Goal: Transaction & Acquisition: Book appointment/travel/reservation

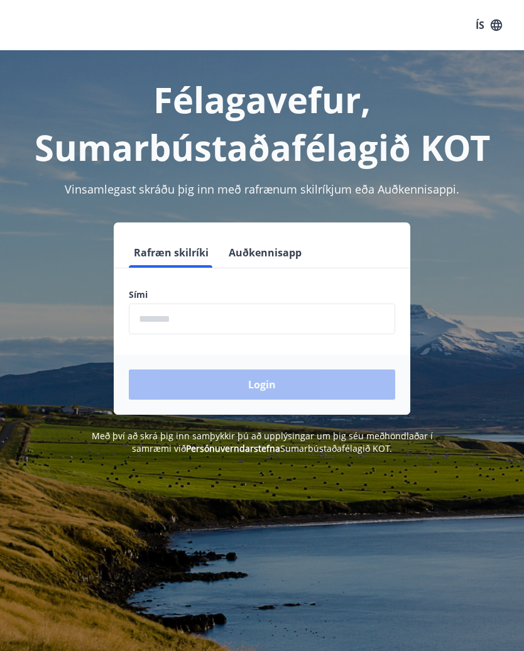
click at [267, 318] on input "phone" at bounding box center [262, 318] width 266 height 31
type input "*"
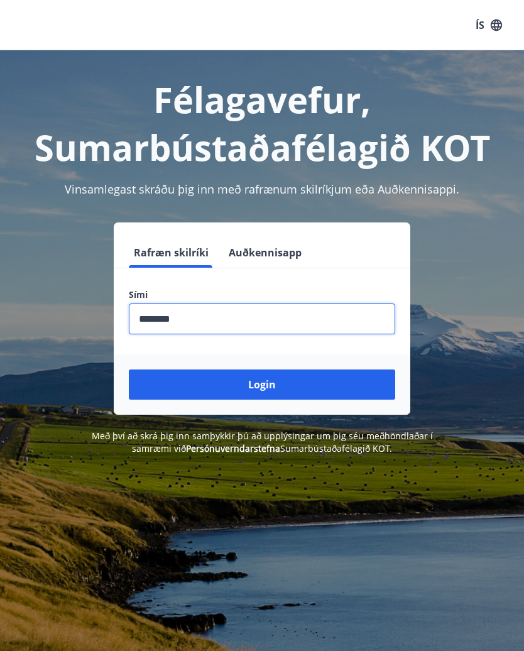
type input "********"
click at [295, 388] on button "Login" at bounding box center [262, 384] width 266 height 30
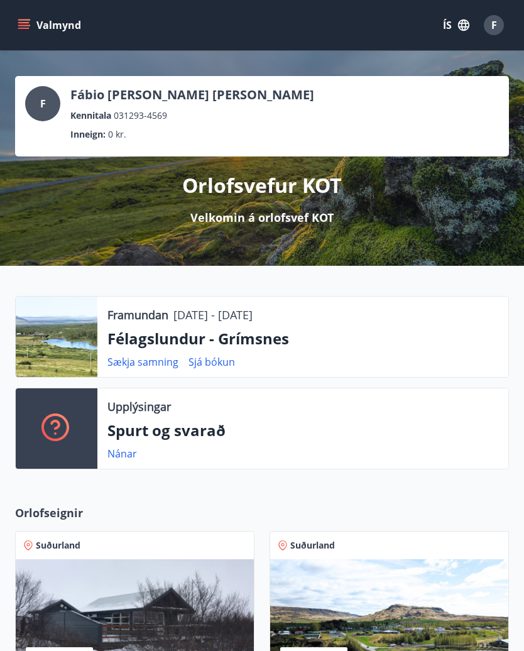
click at [60, 339] on div at bounding box center [57, 336] width 82 height 80
click at [57, 338] on div at bounding box center [57, 336] width 82 height 80
click at [134, 333] on p "Félagslundur - Grímsnes" at bounding box center [302, 338] width 391 height 21
click at [70, 327] on div at bounding box center [57, 336] width 82 height 80
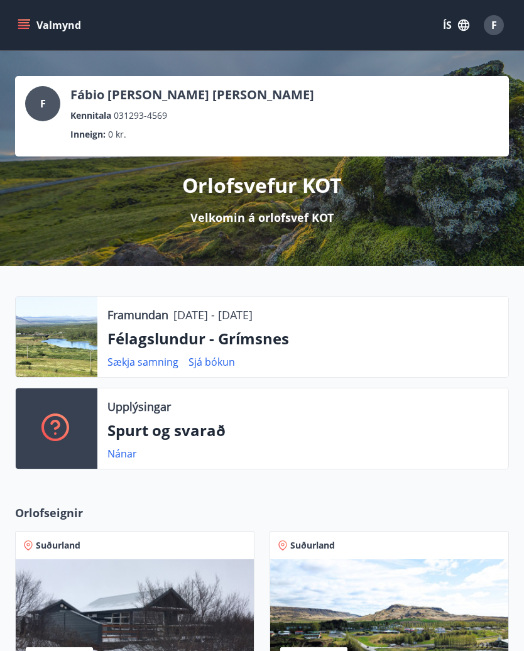
click at [61, 332] on div at bounding box center [57, 336] width 82 height 80
click at [117, 314] on p "Framundan" at bounding box center [137, 314] width 61 height 16
click at [52, 332] on div at bounding box center [57, 336] width 82 height 80
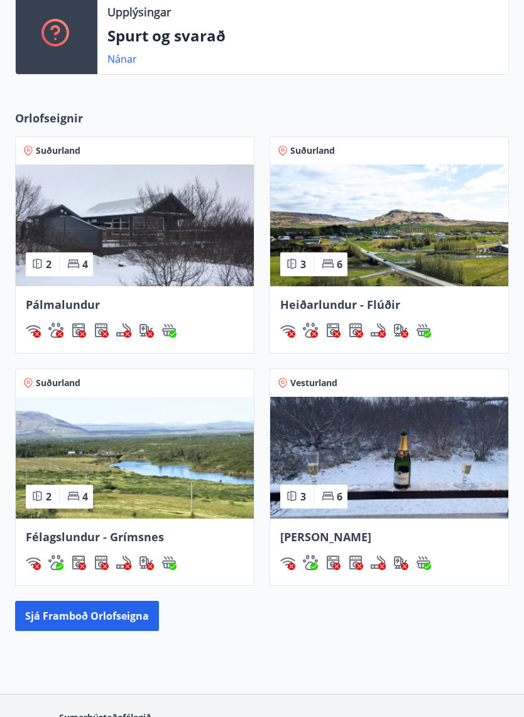
scroll to position [396, 0]
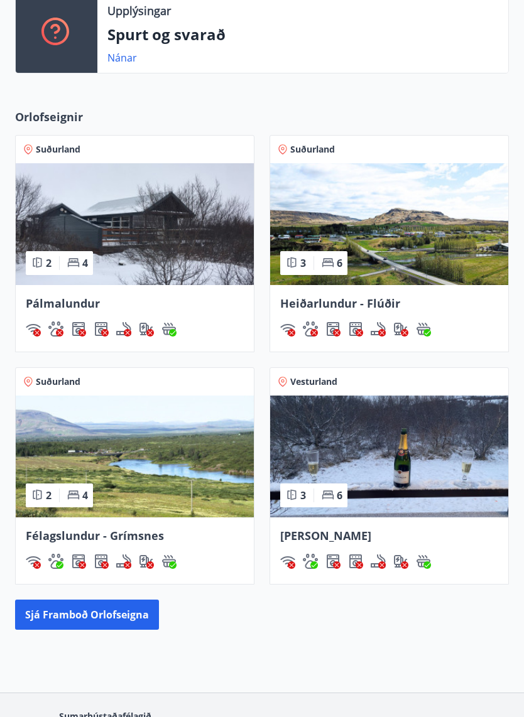
click at [67, 444] on img at bounding box center [135, 457] width 238 height 122
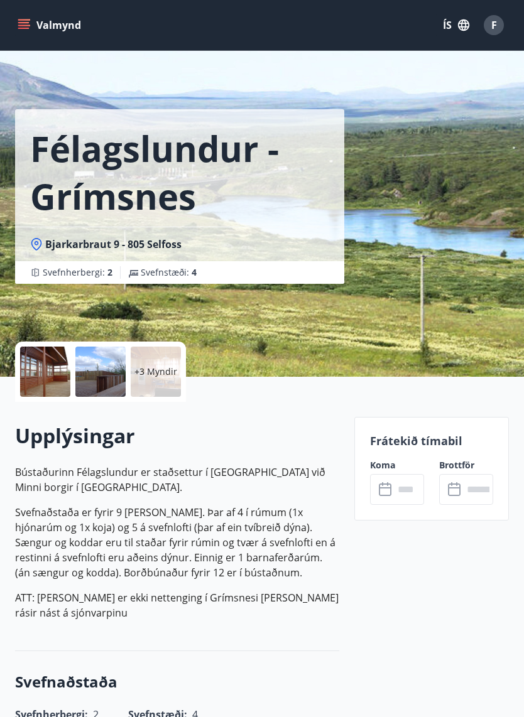
click at [44, 376] on div at bounding box center [45, 372] width 50 height 50
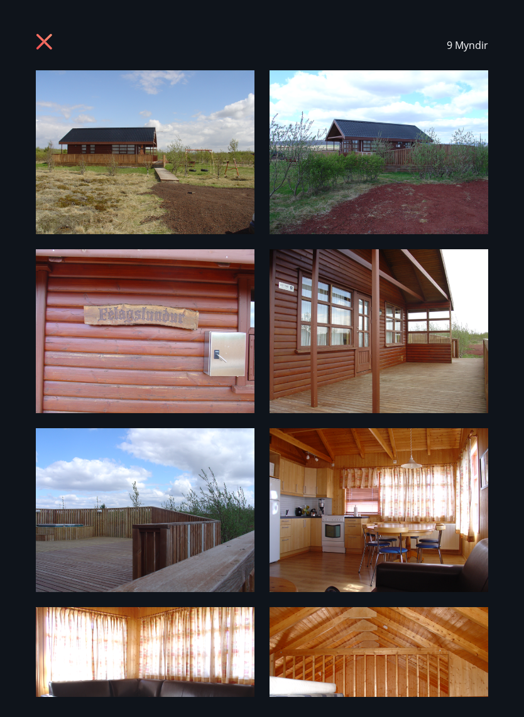
click at [81, 165] on img at bounding box center [145, 152] width 219 height 164
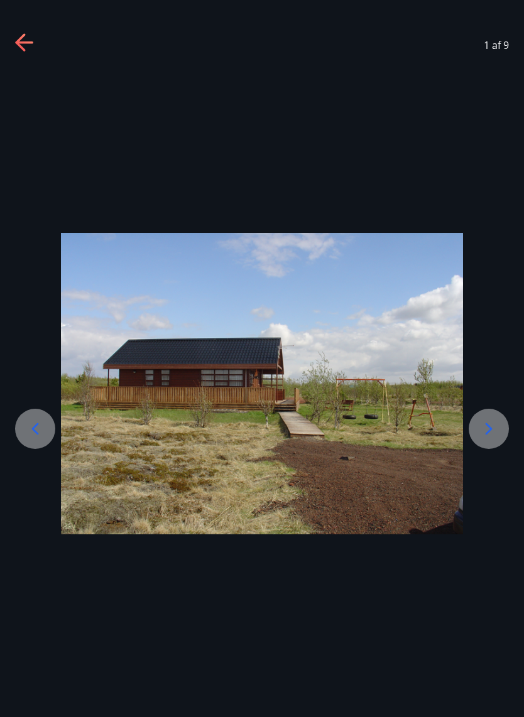
click at [487, 425] on icon at bounding box center [488, 429] width 7 height 12
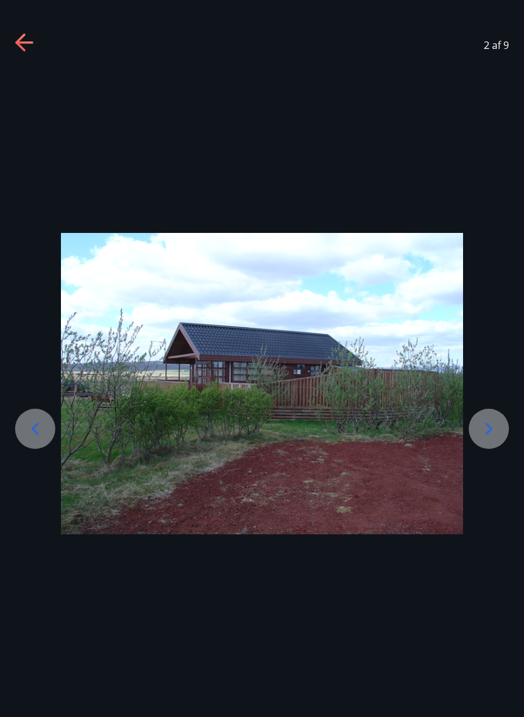
click at [480, 435] on icon at bounding box center [489, 429] width 20 height 20
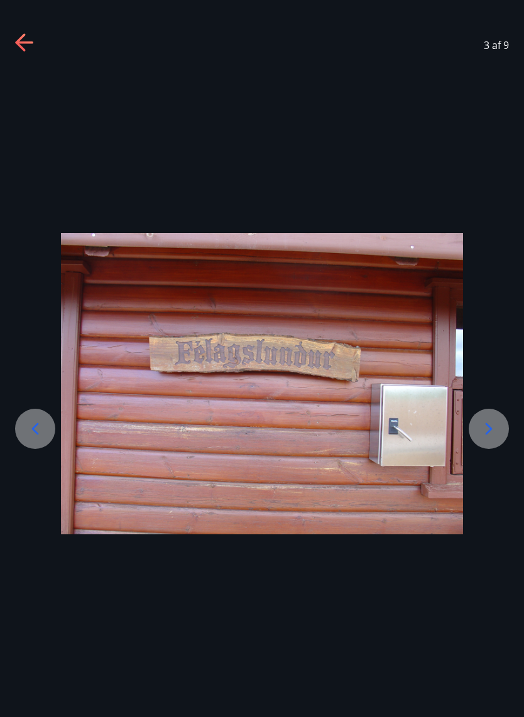
click at [481, 435] on icon at bounding box center [489, 429] width 20 height 20
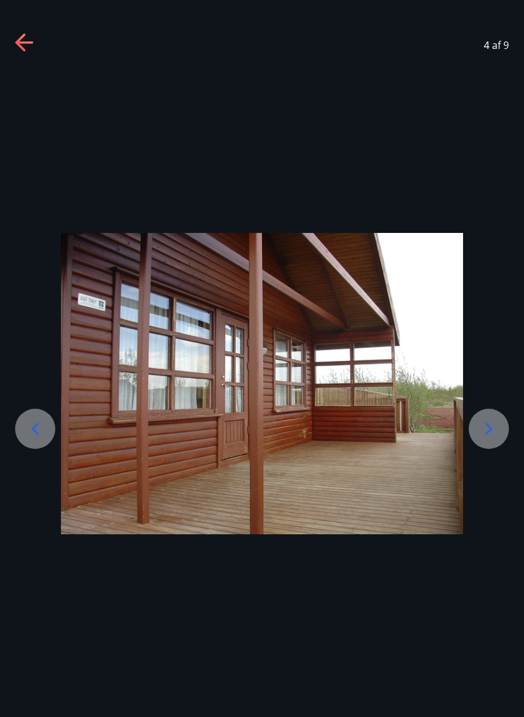
click at [482, 432] on icon at bounding box center [489, 429] width 20 height 20
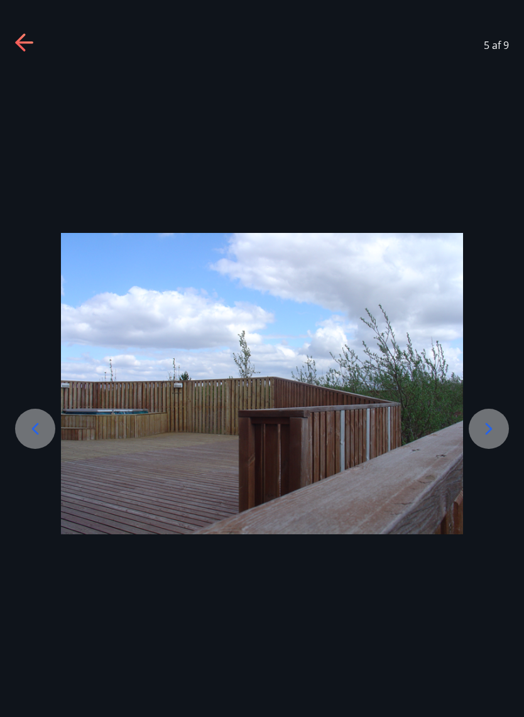
click at [486, 429] on icon at bounding box center [489, 429] width 20 height 20
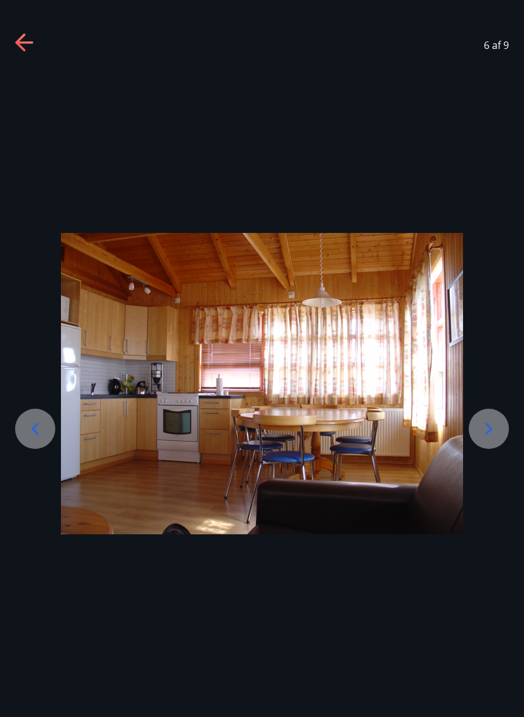
click at [485, 428] on icon at bounding box center [489, 429] width 20 height 20
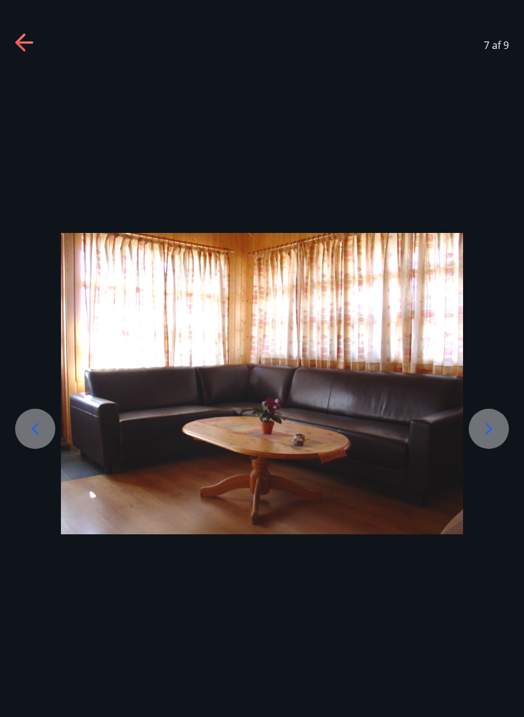
click at [484, 431] on icon at bounding box center [489, 429] width 20 height 20
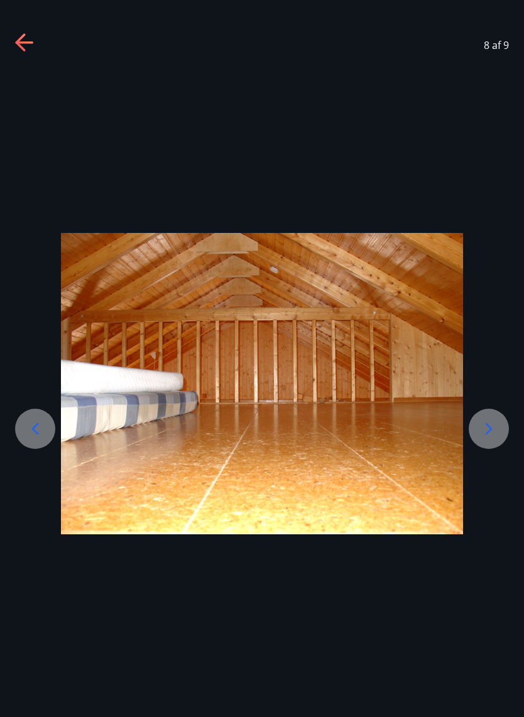
click at [482, 426] on icon at bounding box center [489, 429] width 20 height 20
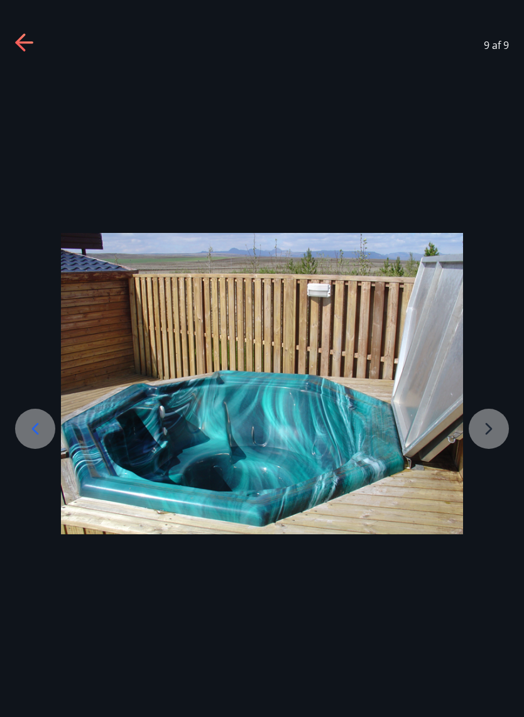
click at [487, 427] on div at bounding box center [262, 383] width 524 height 301
click at [492, 417] on div at bounding box center [262, 383] width 524 height 301
click at [36, 445] on div at bounding box center [35, 429] width 40 height 40
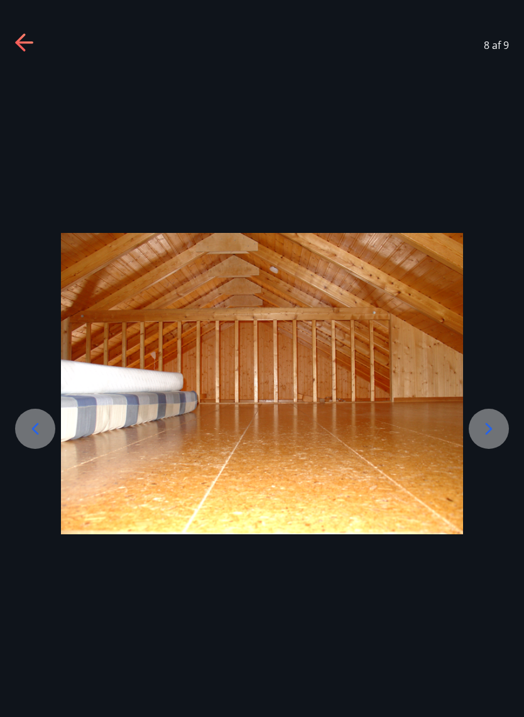
click at [49, 441] on div at bounding box center [35, 429] width 40 height 40
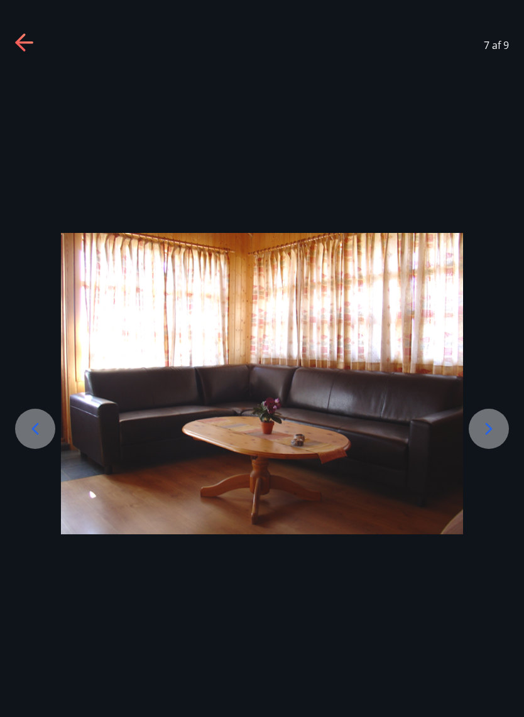
click at [31, 46] on icon at bounding box center [25, 43] width 20 height 20
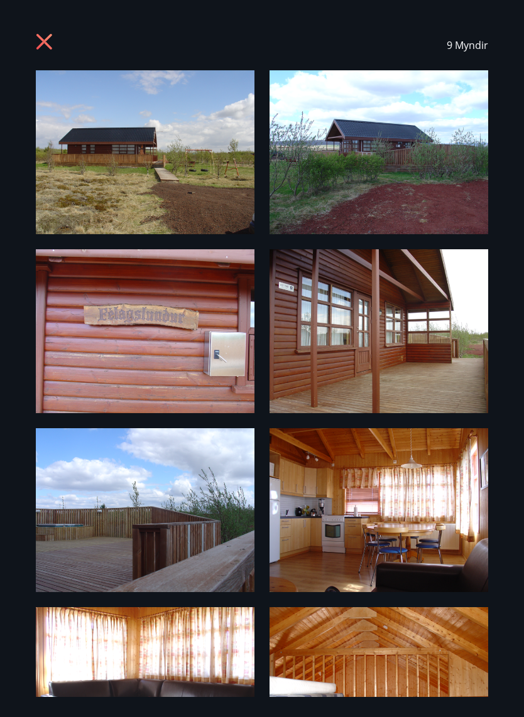
click at [55, 41] on icon at bounding box center [46, 43] width 20 height 20
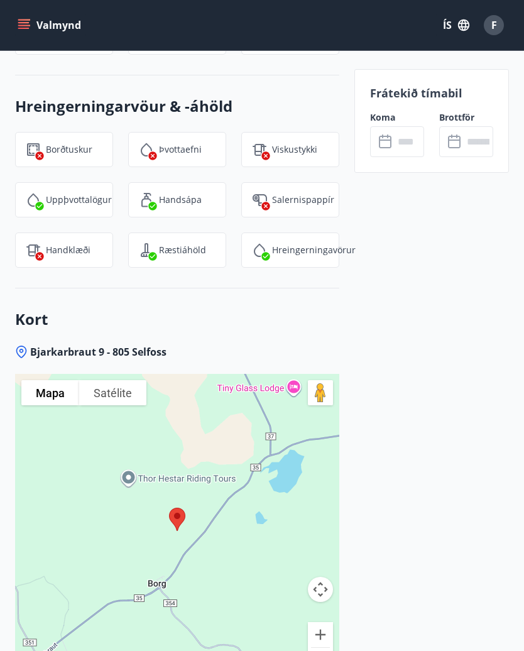
scroll to position [1600, 0]
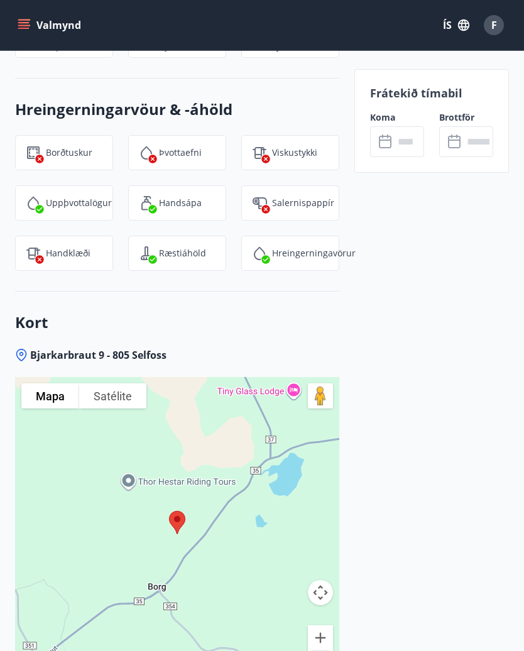
click at [459, 28] on icon "button" at bounding box center [463, 24] width 11 height 11
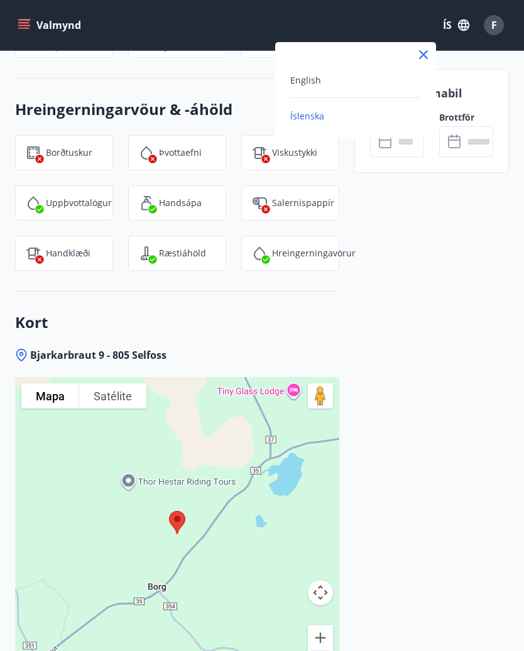
click at [345, 80] on div "English" at bounding box center [355, 79] width 131 height 15
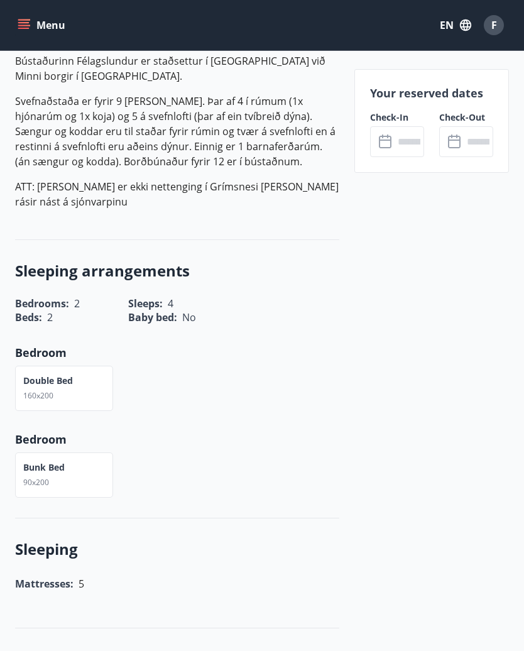
scroll to position [389, 0]
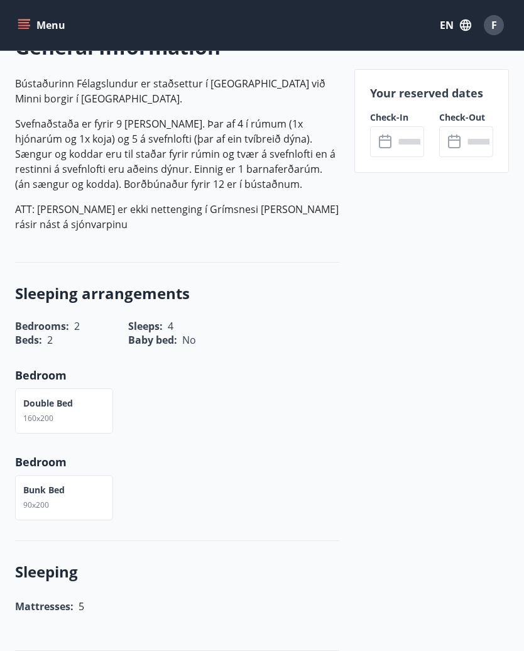
click at [34, 21] on button "Menu" at bounding box center [42, 25] width 55 height 23
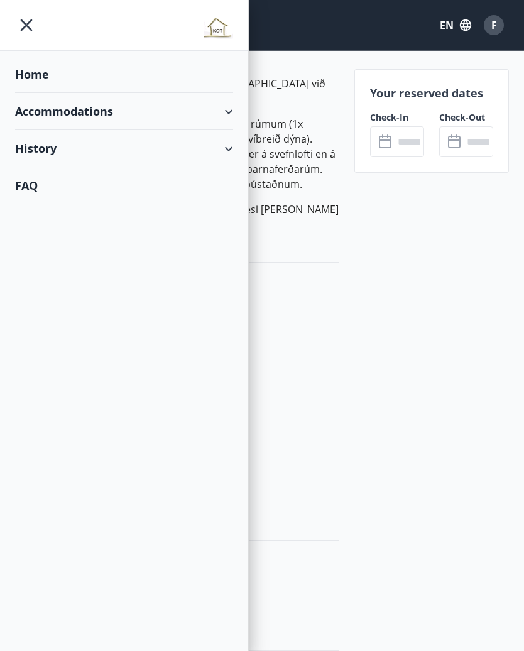
click at [28, 73] on div "Home" at bounding box center [124, 74] width 218 height 37
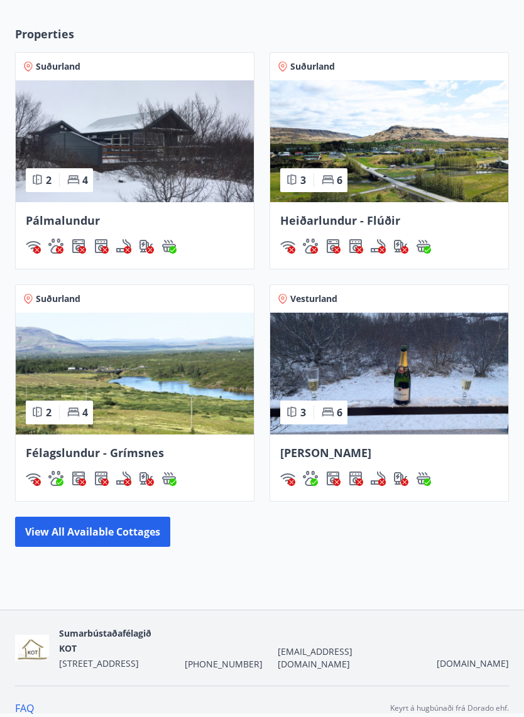
scroll to position [477, 0]
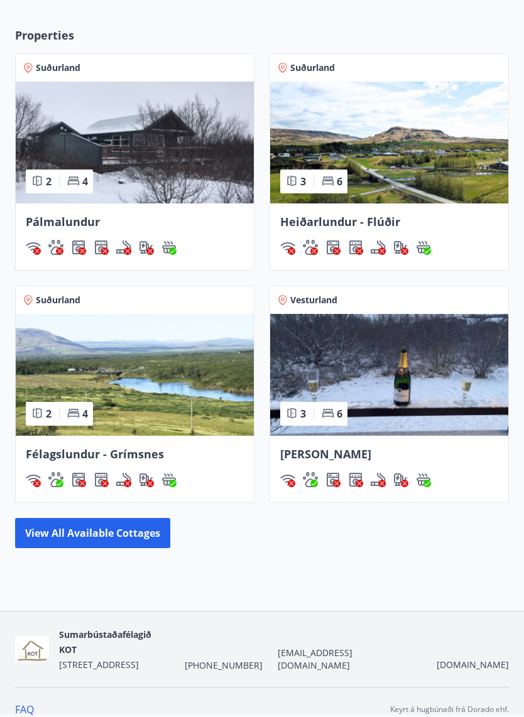
click at [448, 382] on img at bounding box center [389, 375] width 238 height 122
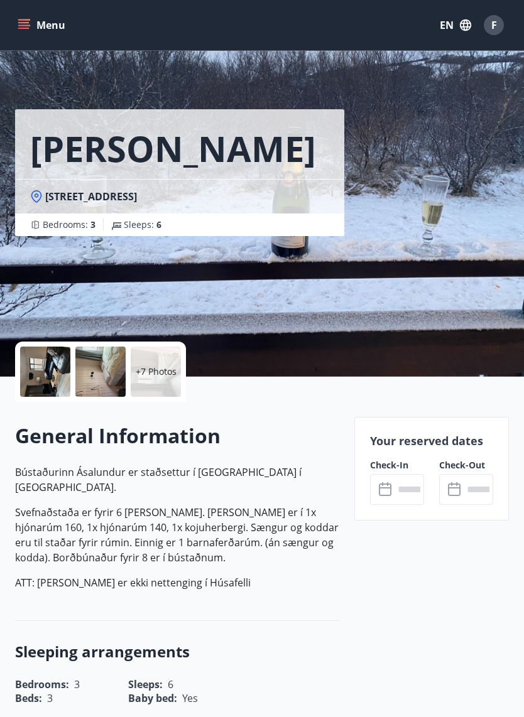
click at [59, 376] on div at bounding box center [45, 372] width 50 height 50
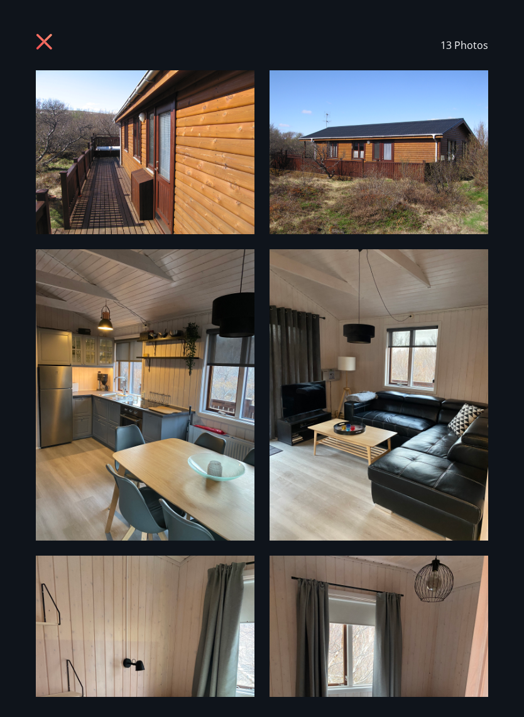
click at [89, 126] on img at bounding box center [145, 152] width 219 height 164
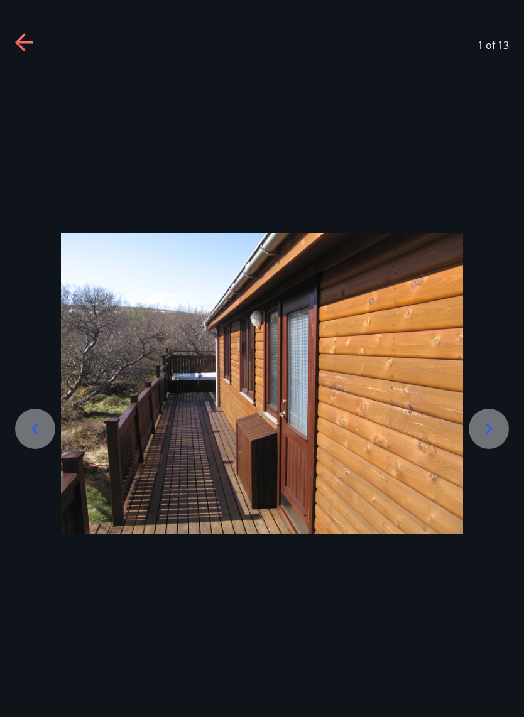
click at [503, 432] on div at bounding box center [489, 429] width 40 height 40
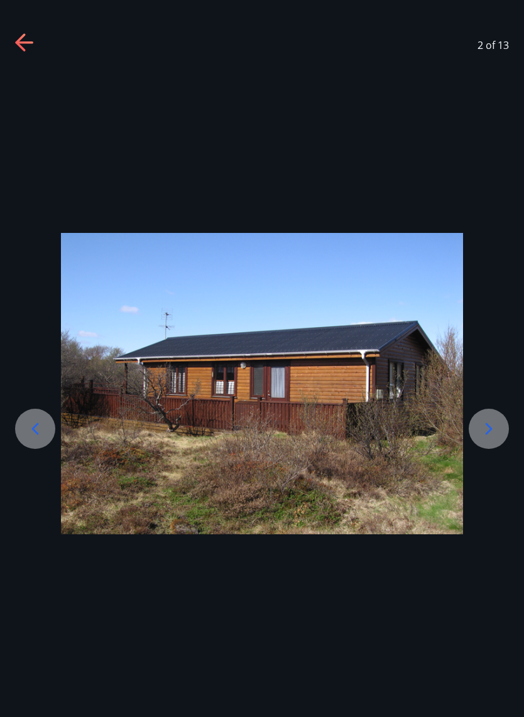
click at [484, 423] on icon at bounding box center [489, 429] width 20 height 20
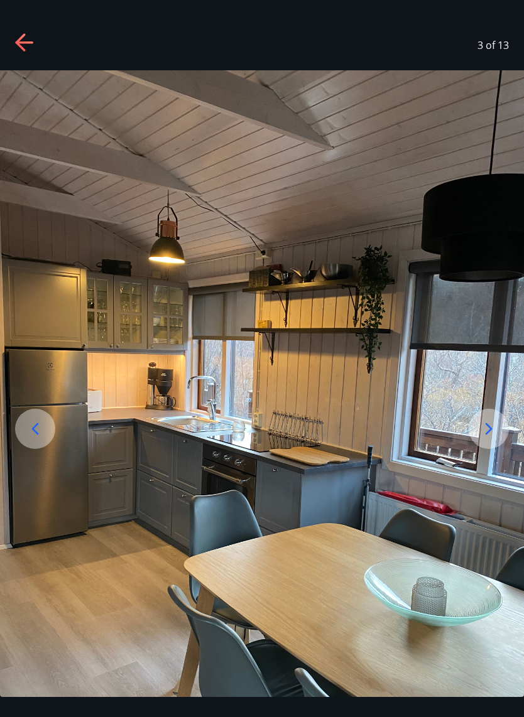
click at [483, 448] on div at bounding box center [489, 429] width 40 height 40
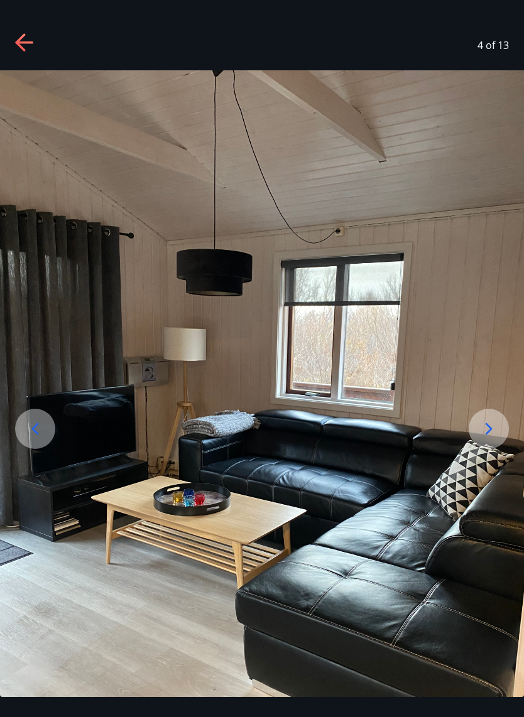
click at [472, 447] on img at bounding box center [262, 419] width 524 height 698
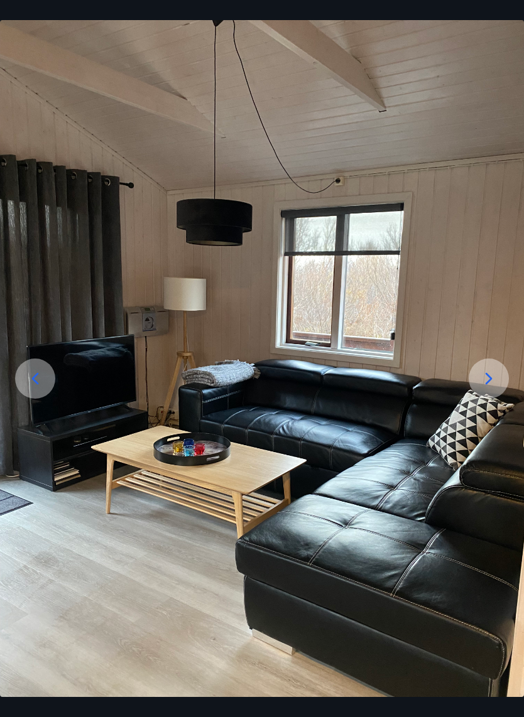
click at [484, 382] on icon at bounding box center [489, 379] width 20 height 20
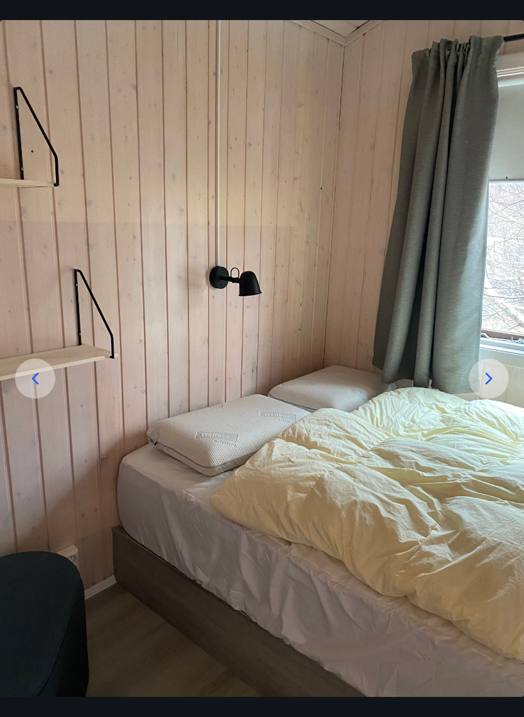
click at [483, 380] on icon at bounding box center [489, 379] width 20 height 20
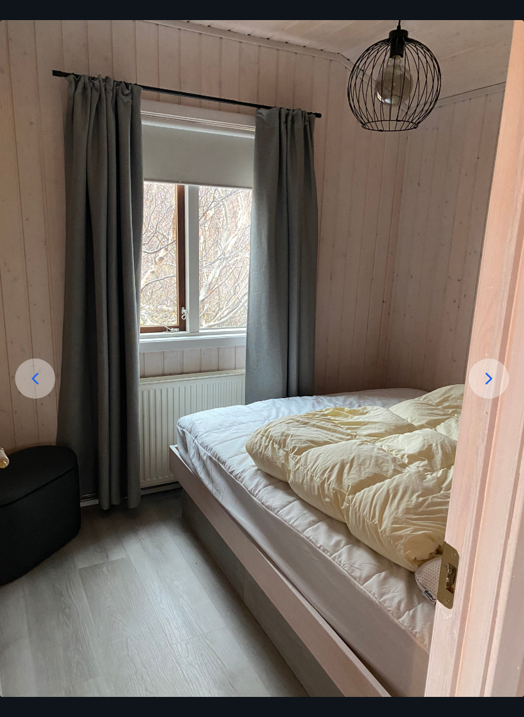
click at [487, 381] on icon at bounding box center [489, 379] width 20 height 20
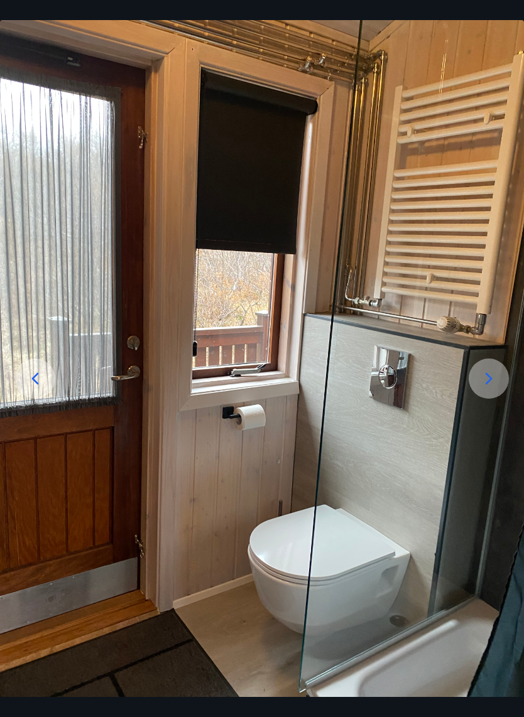
click at [479, 384] on icon at bounding box center [489, 379] width 20 height 20
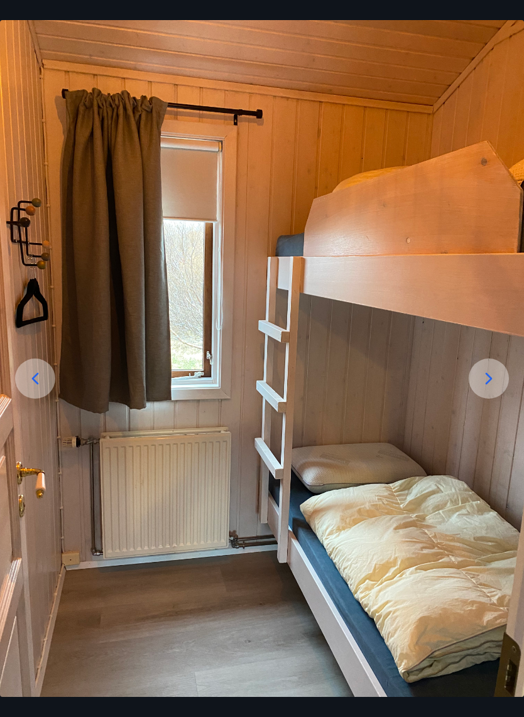
click at [484, 387] on icon at bounding box center [489, 379] width 20 height 20
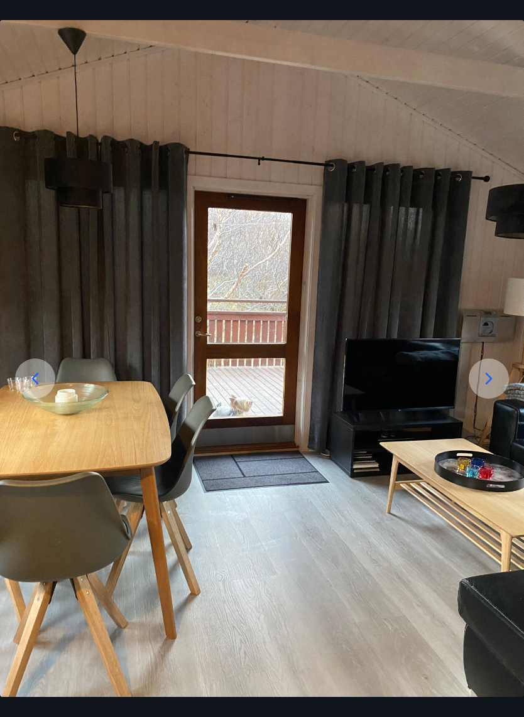
click at [495, 381] on icon at bounding box center [489, 379] width 20 height 20
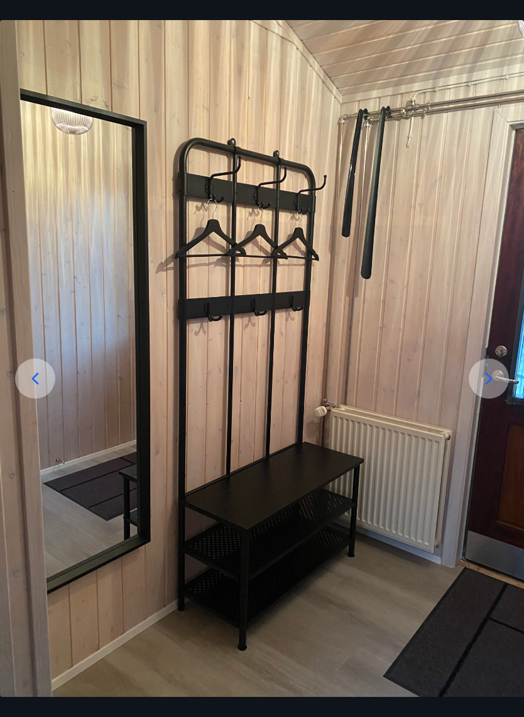
click at [485, 383] on icon at bounding box center [489, 379] width 20 height 20
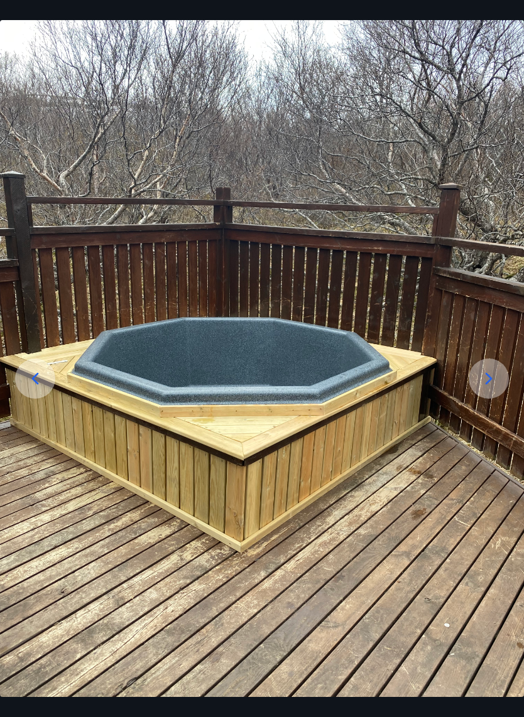
click at [35, 381] on icon at bounding box center [35, 379] width 7 height 12
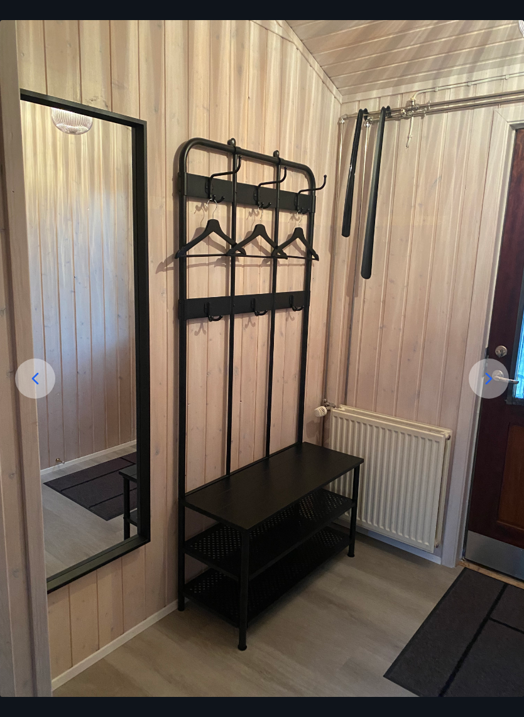
click at [492, 390] on div at bounding box center [489, 379] width 40 height 40
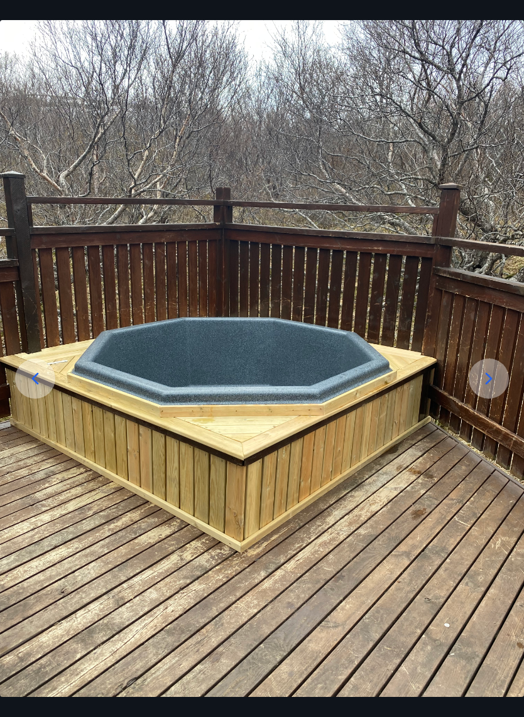
click at [492, 381] on icon at bounding box center [489, 379] width 20 height 20
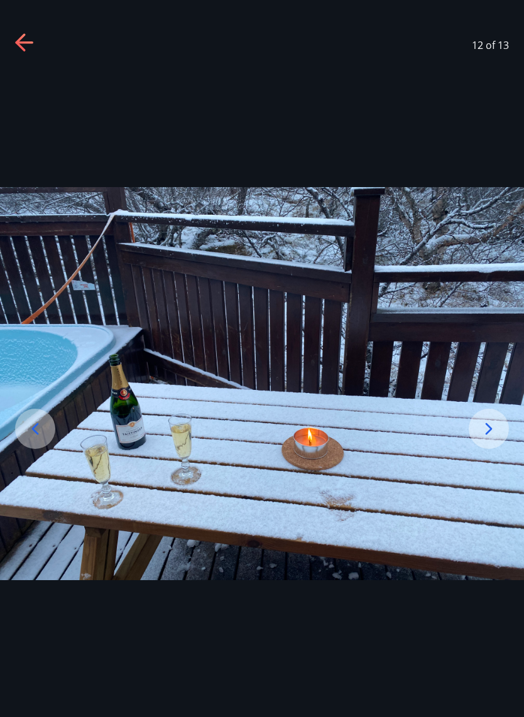
scroll to position [0, 0]
click at [492, 381] on img at bounding box center [262, 383] width 524 height 393
click at [489, 421] on icon at bounding box center [489, 429] width 20 height 20
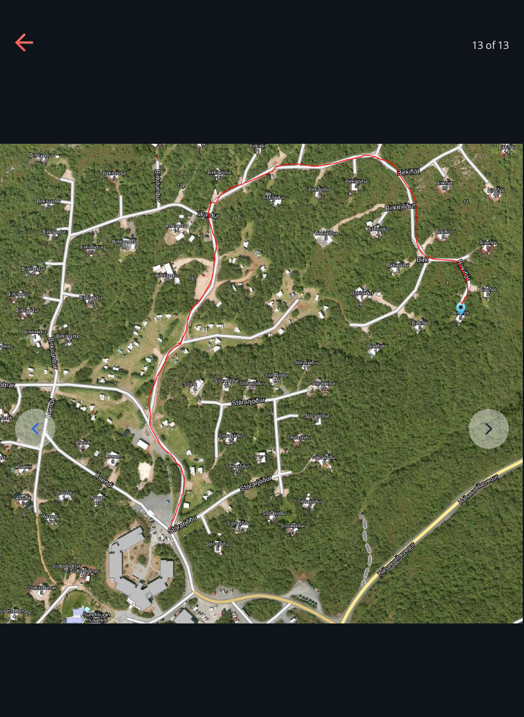
click at [422, 373] on img at bounding box center [261, 384] width 524 height 480
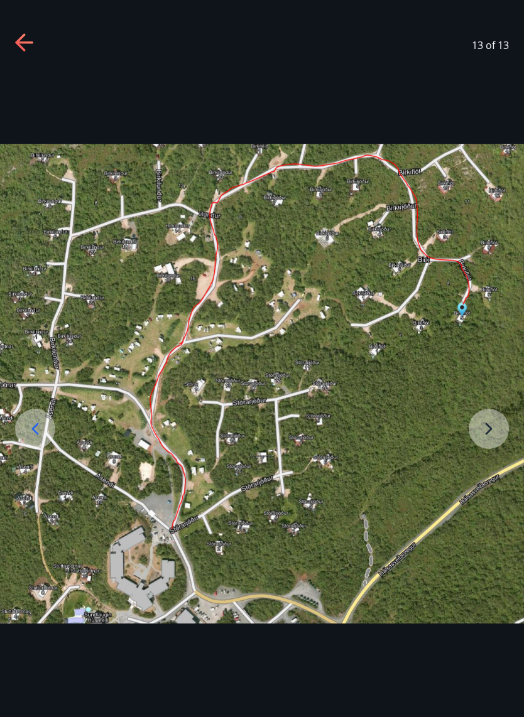
click at [34, 42] on icon at bounding box center [25, 43] width 20 height 20
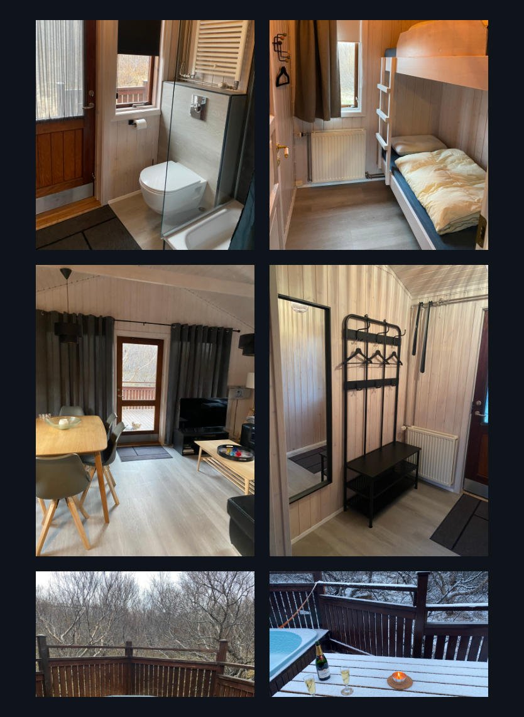
scroll to position [997, 0]
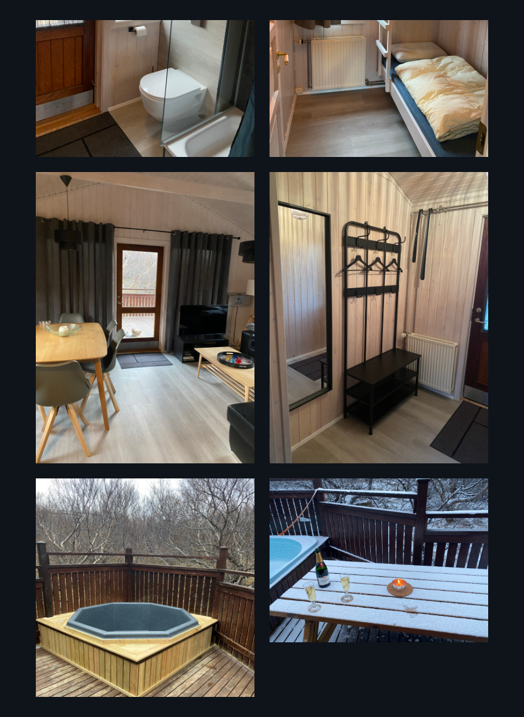
click at [203, 382] on img at bounding box center [145, 317] width 219 height 291
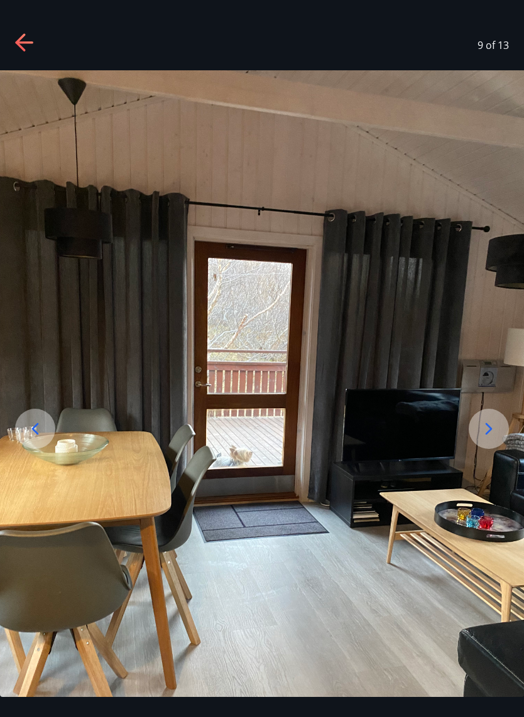
scroll to position [0, 0]
click at [28, 43] on icon at bounding box center [24, 42] width 18 height 3
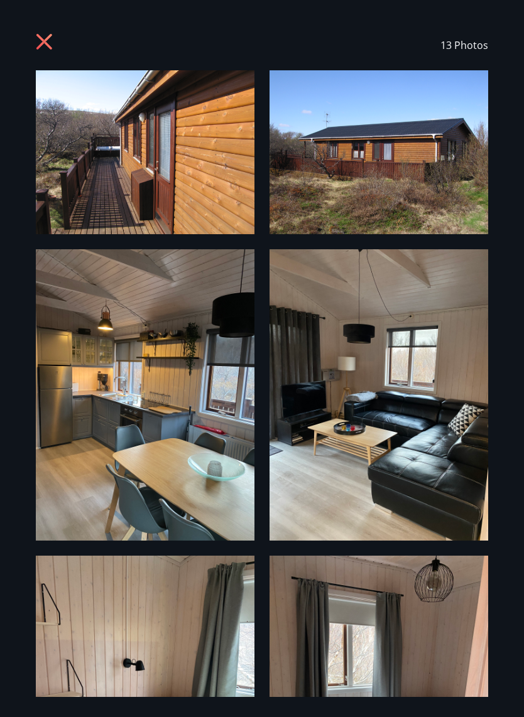
click at [40, 26] on div "13 Photos" at bounding box center [262, 45] width 452 height 50
click at [47, 41] on icon at bounding box center [46, 43] width 20 height 20
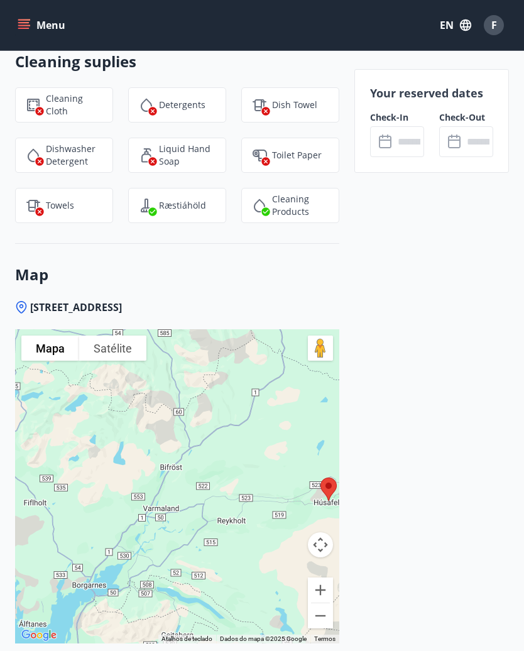
scroll to position [1714, 0]
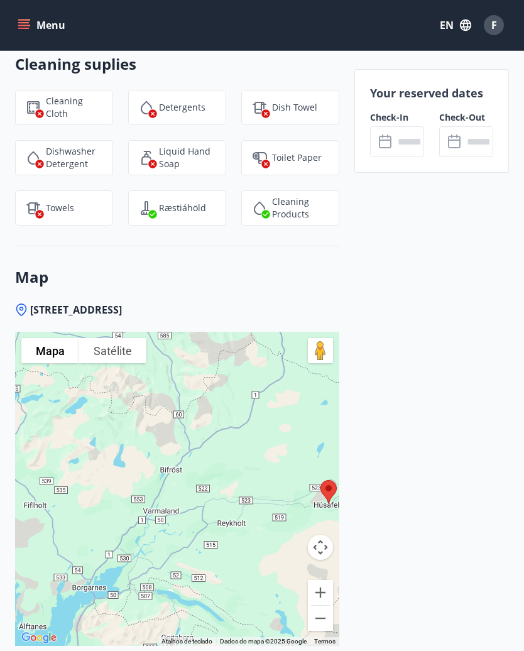
click at [394, 149] on input "text" at bounding box center [409, 141] width 30 height 31
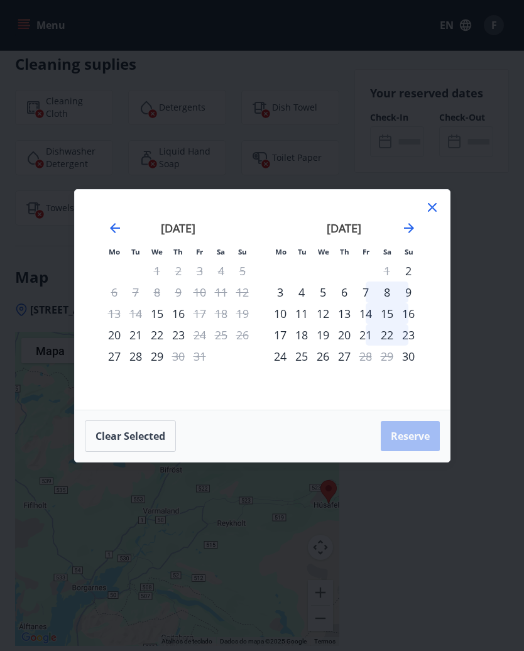
click at [410, 220] on icon "Move forward to switch to the next month." at bounding box center [408, 227] width 15 height 15
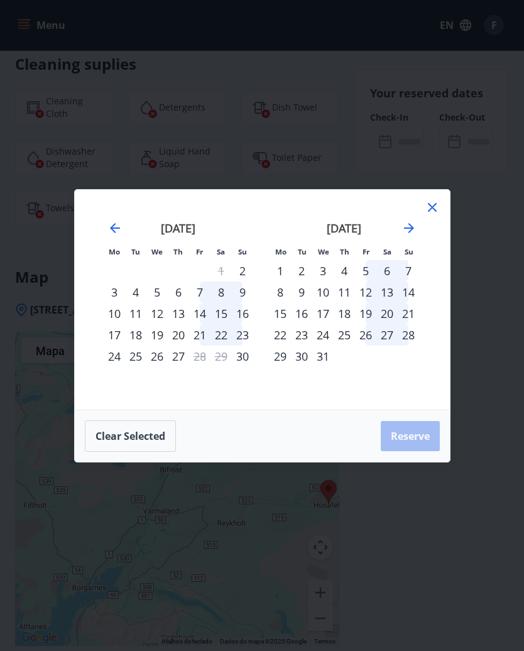
click at [435, 209] on icon at bounding box center [432, 207] width 9 height 9
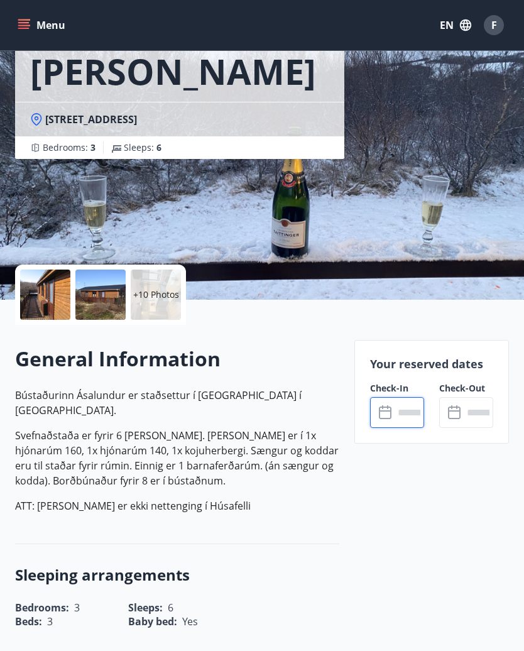
scroll to position [0, 0]
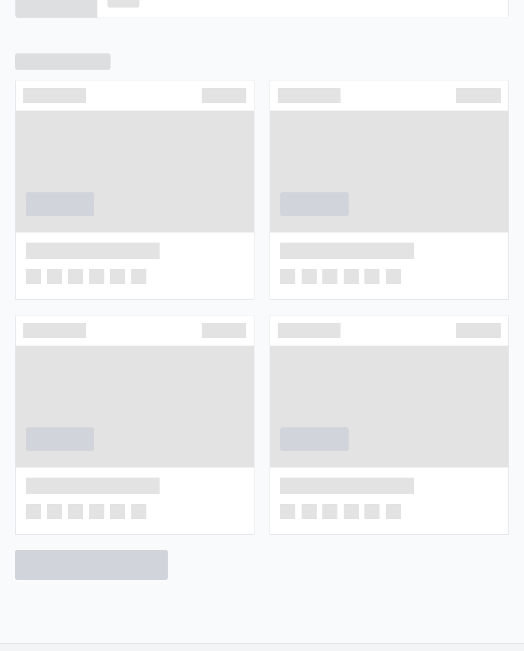
scroll to position [514, 0]
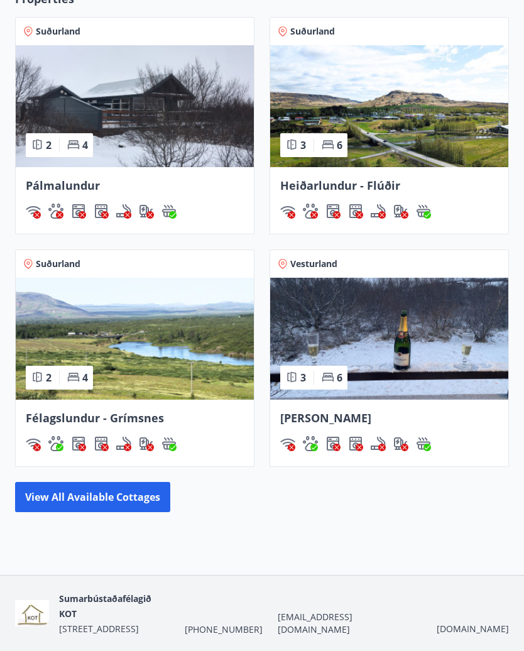
click at [448, 116] on img at bounding box center [389, 106] width 238 height 122
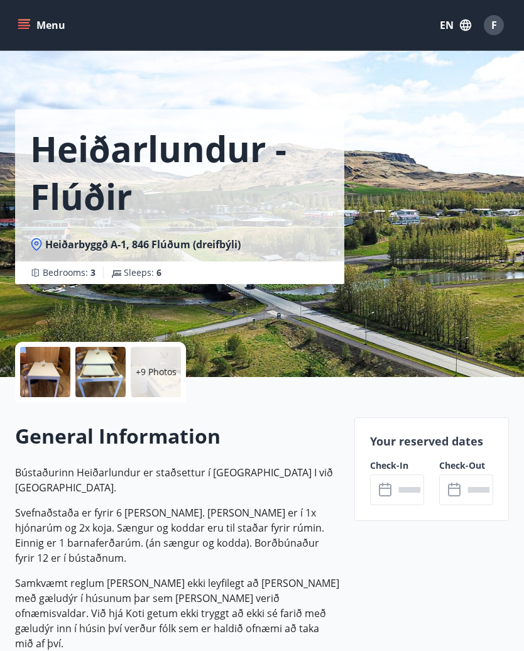
click at [48, 381] on div at bounding box center [45, 372] width 50 height 50
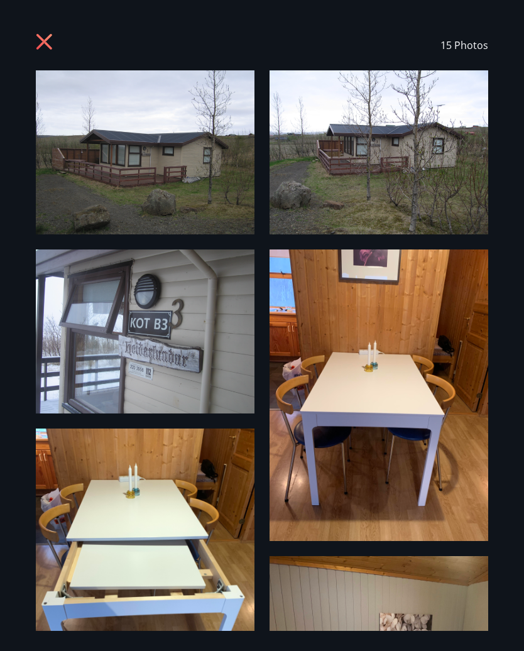
click at [80, 133] on img at bounding box center [145, 152] width 219 height 164
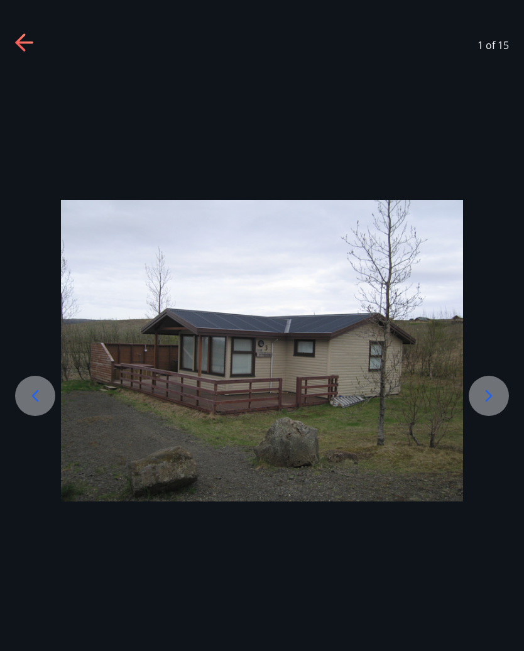
click at [496, 396] on icon at bounding box center [489, 396] width 20 height 20
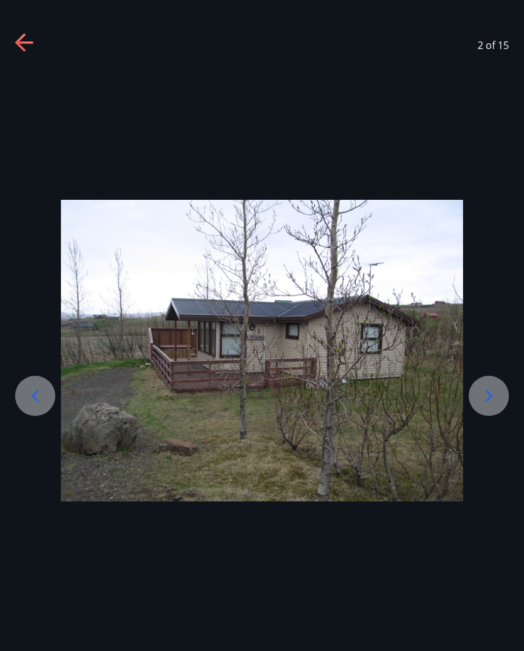
click at [486, 402] on icon at bounding box center [489, 396] width 20 height 20
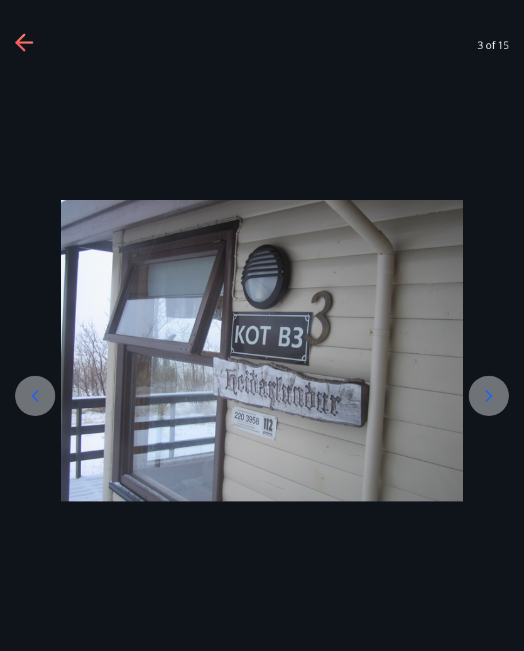
click at [490, 406] on div at bounding box center [489, 396] width 40 height 40
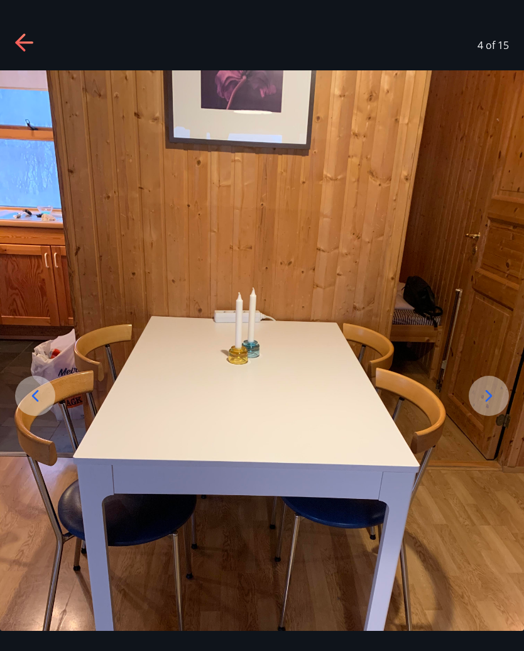
click at [489, 400] on icon at bounding box center [489, 396] width 20 height 20
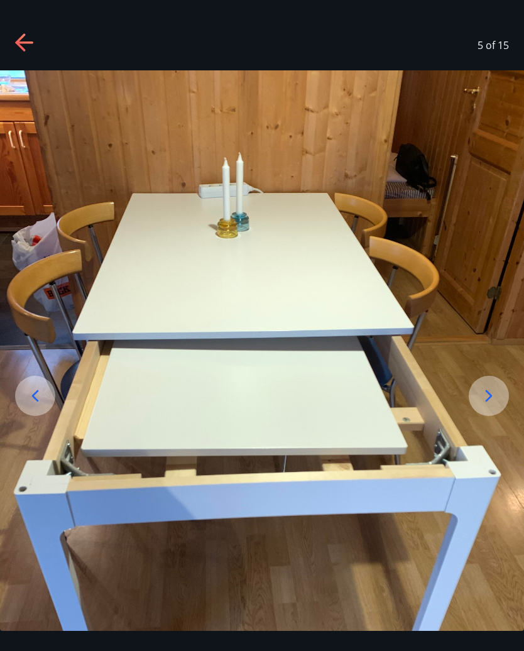
click at [487, 401] on icon at bounding box center [489, 396] width 20 height 20
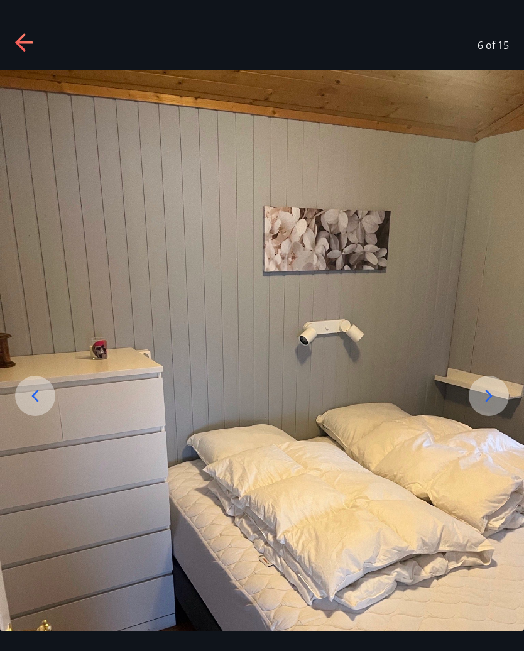
click at [487, 399] on icon at bounding box center [488, 396] width 7 height 12
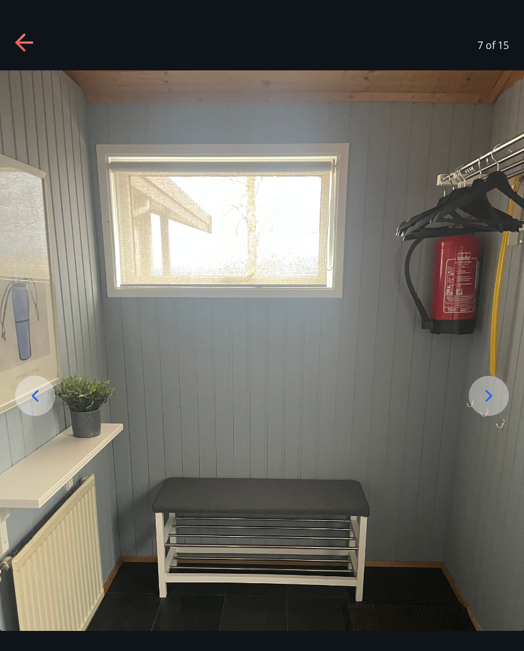
click at [491, 398] on icon at bounding box center [489, 396] width 20 height 20
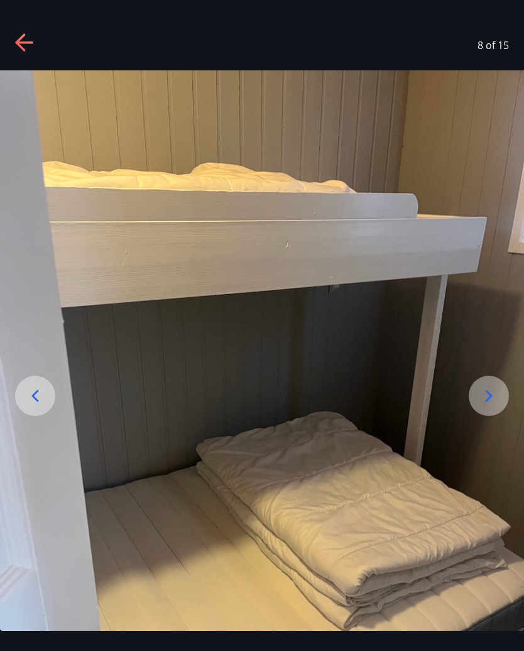
click at [492, 398] on icon at bounding box center [489, 396] width 20 height 20
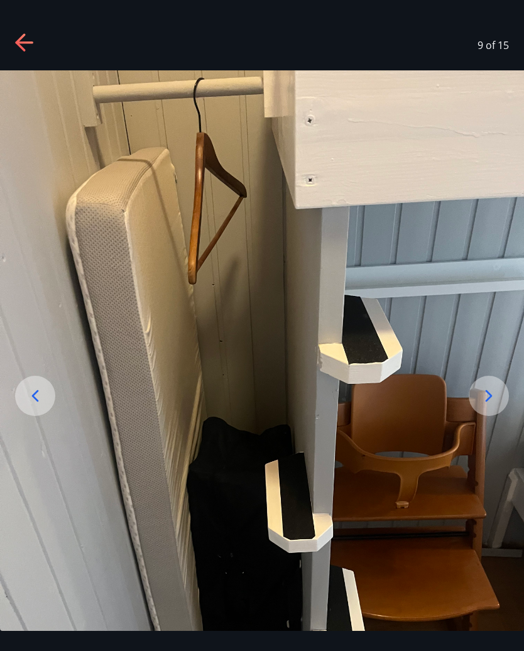
click at [491, 396] on icon at bounding box center [488, 396] width 7 height 12
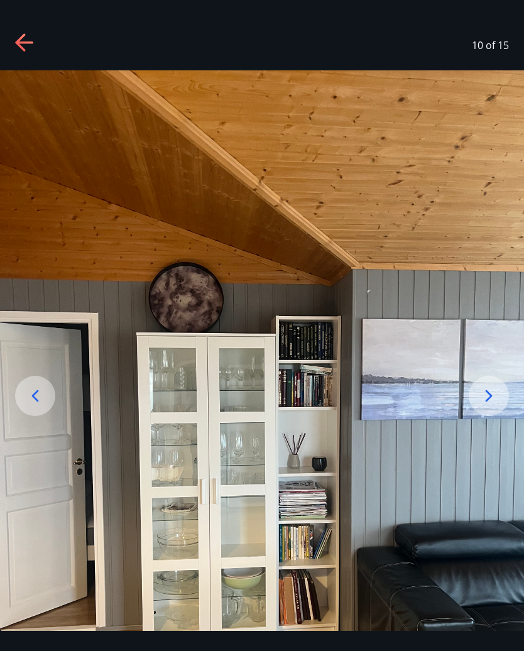
click at [495, 392] on icon at bounding box center [489, 396] width 20 height 20
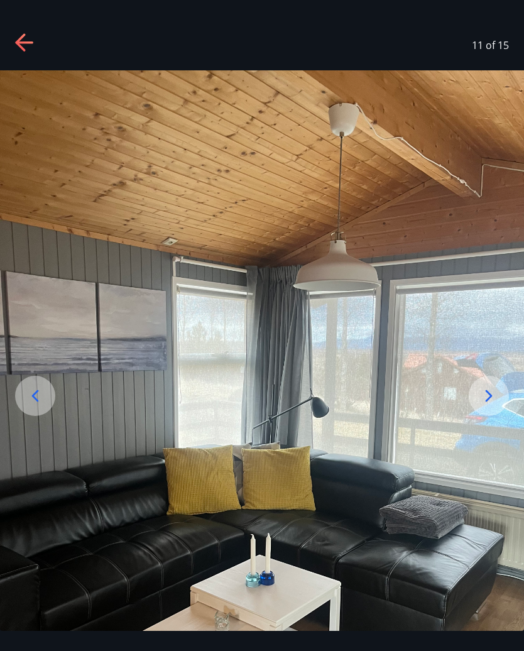
click at [482, 407] on div at bounding box center [489, 396] width 40 height 40
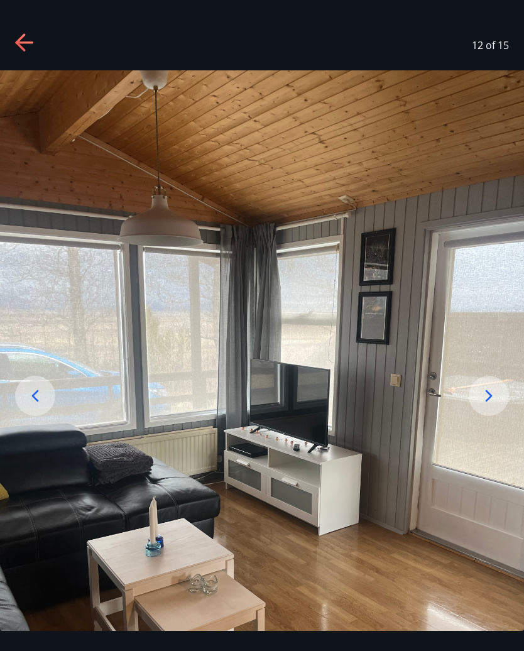
click at [479, 405] on icon at bounding box center [489, 396] width 20 height 20
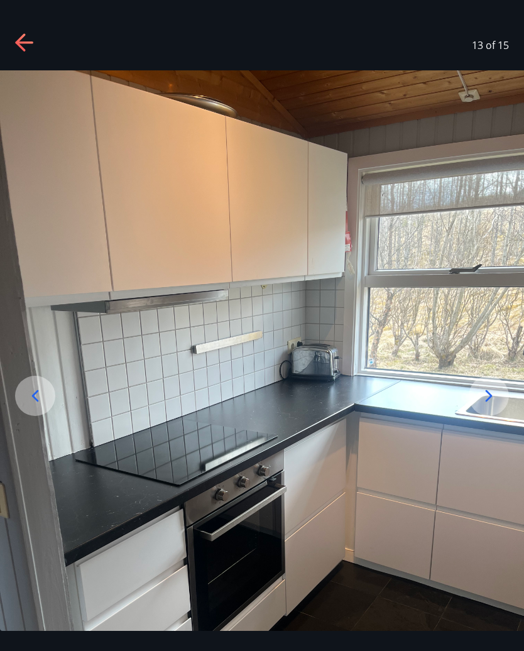
click at [483, 403] on icon at bounding box center [489, 396] width 20 height 20
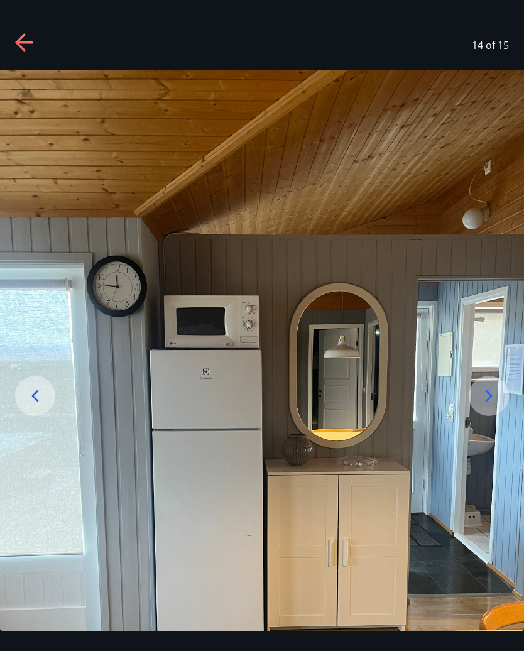
click at [483, 401] on icon at bounding box center [489, 396] width 20 height 20
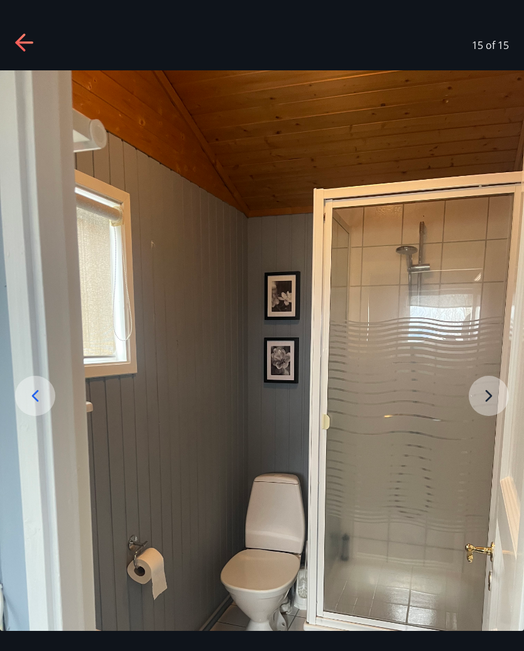
click at [25, 43] on icon at bounding box center [24, 42] width 18 height 3
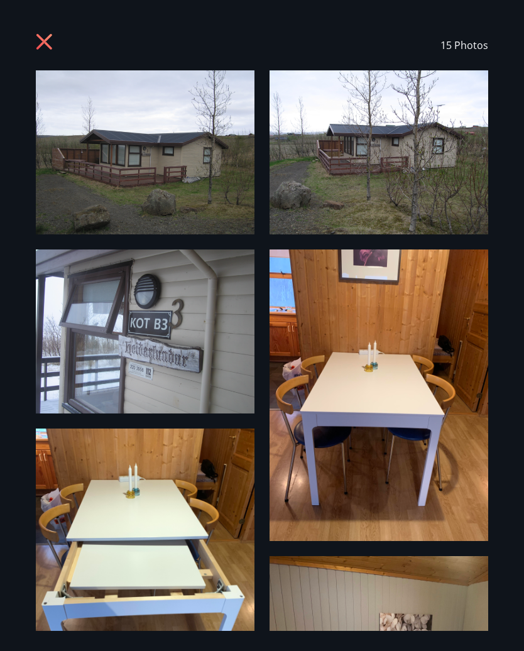
click at [41, 35] on icon at bounding box center [46, 43] width 20 height 20
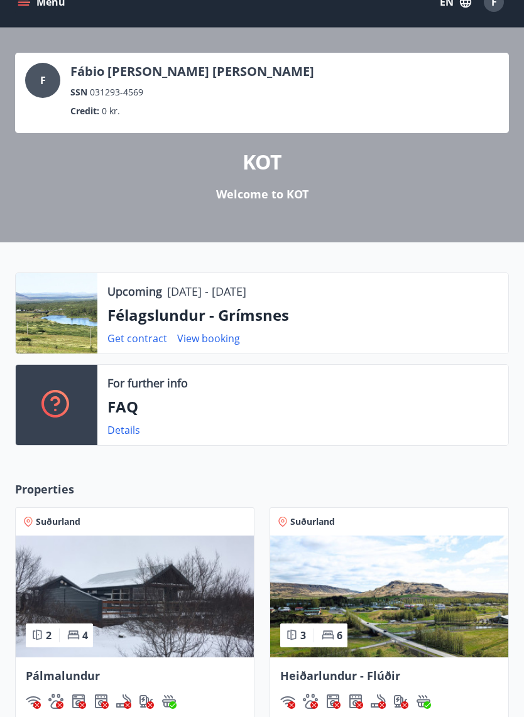
scroll to position [26, 0]
